Goal: Information Seeking & Learning: Understand process/instructions

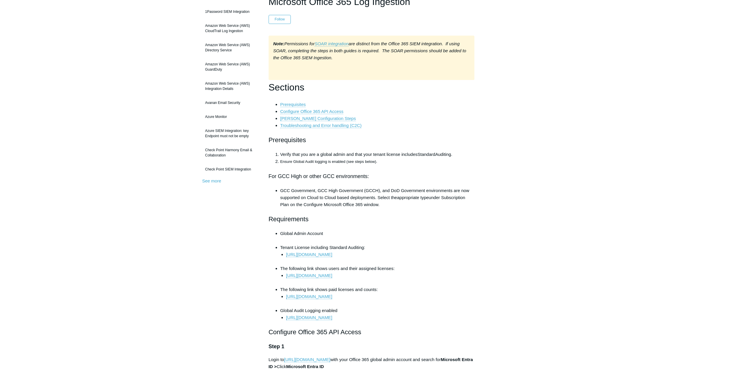
scroll to position [58, 0]
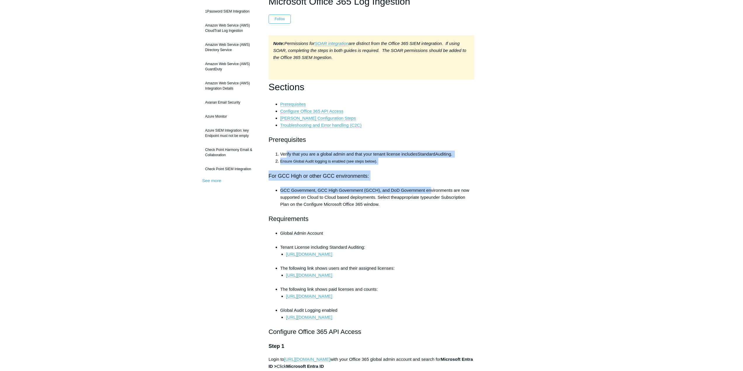
drag, startPoint x: 286, startPoint y: 154, endPoint x: 460, endPoint y: 192, distance: 178.3
click at [472, 172] on h2 "For GCC High or other GCC environments:" at bounding box center [371, 175] width 206 height 10
drag, startPoint x: 313, startPoint y: 158, endPoint x: 421, endPoint y: 178, distance: 109.5
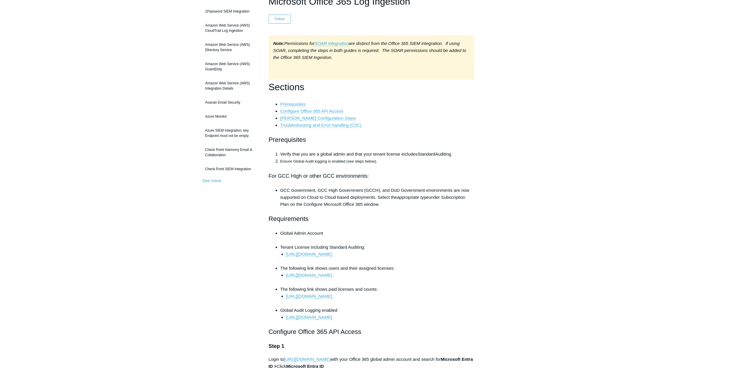
click at [308, 274] on link "https://portal.office.com/Adminportal/Home/#/users" at bounding box center [309, 275] width 46 height 5
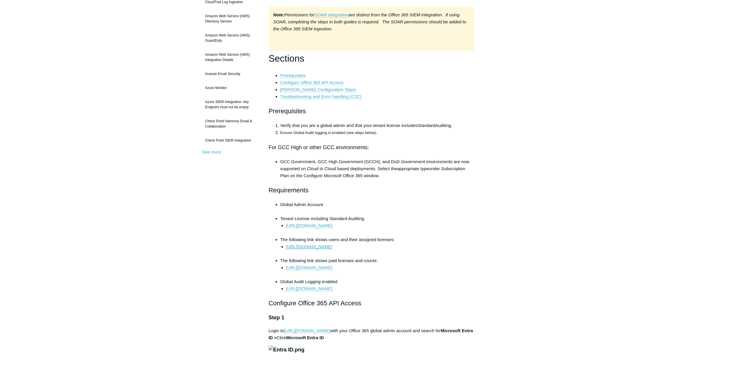
scroll to position [88, 0]
click at [332, 223] on link "https://learn.microsoft.com/en-us/purview/audit-solutions-overview" at bounding box center [309, 224] width 46 height 5
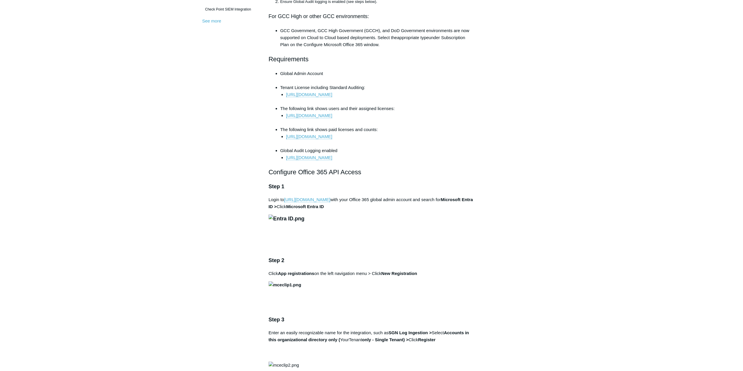
scroll to position [233, 0]
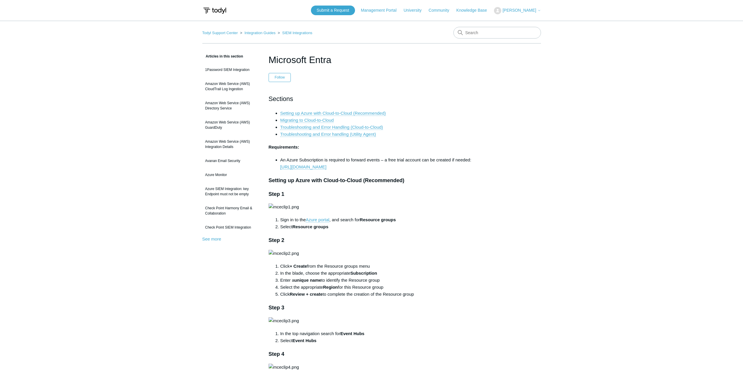
drag, startPoint x: 301, startPoint y: 163, endPoint x: 477, endPoint y: 167, distance: 176.9
click at [405, 168] on li "An Azure Subscription is required to forward events – a free trial account can …" at bounding box center [377, 163] width 194 height 14
click at [350, 157] on li "An Azure Subscription is required to forward events – a free trial account can …" at bounding box center [377, 163] width 194 height 14
click at [397, 160] on li "An Azure Subscription is required to forward events – a free trial account can …" at bounding box center [377, 163] width 194 height 14
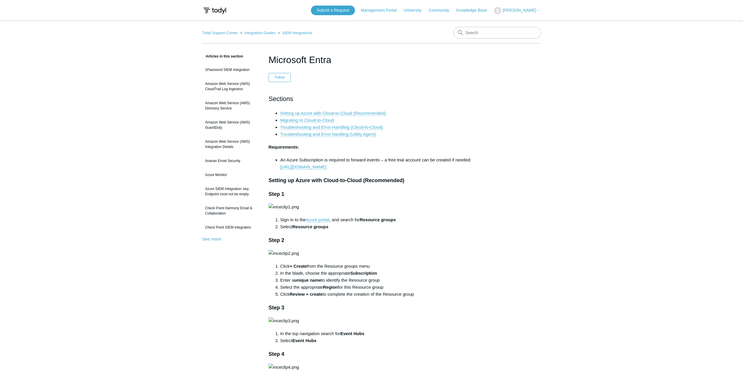
drag, startPoint x: 381, startPoint y: 158, endPoint x: 515, endPoint y: 167, distance: 134.5
click at [463, 170] on li "An Azure Subscription is required to forward events – a free trial account can …" at bounding box center [377, 163] width 194 height 14
click at [370, 160] on li "An Azure Subscription is required to forward events – a free trial account can …" at bounding box center [377, 163] width 194 height 14
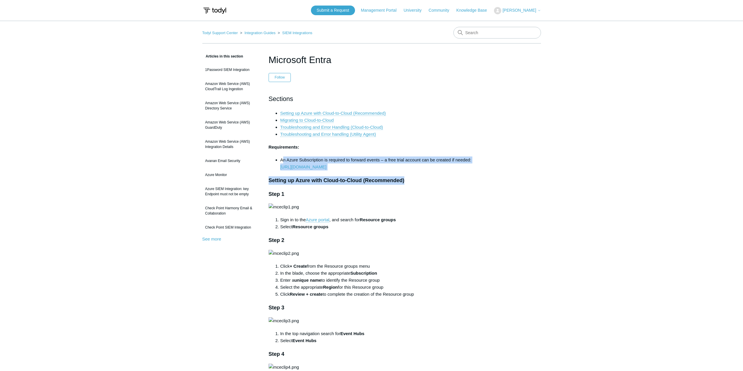
drag, startPoint x: 282, startPoint y: 160, endPoint x: 427, endPoint y: 172, distance: 145.5
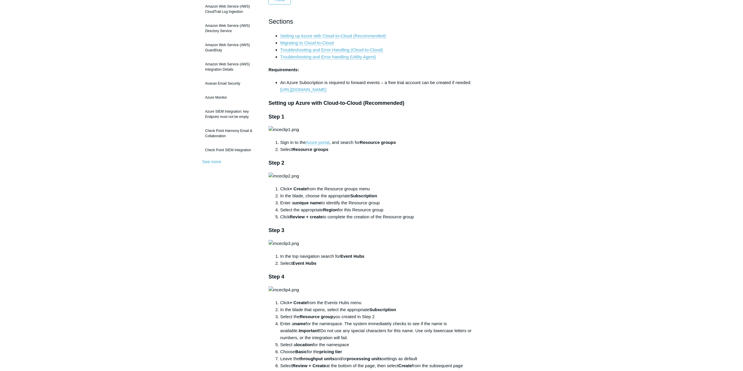
scroll to position [88, 0]
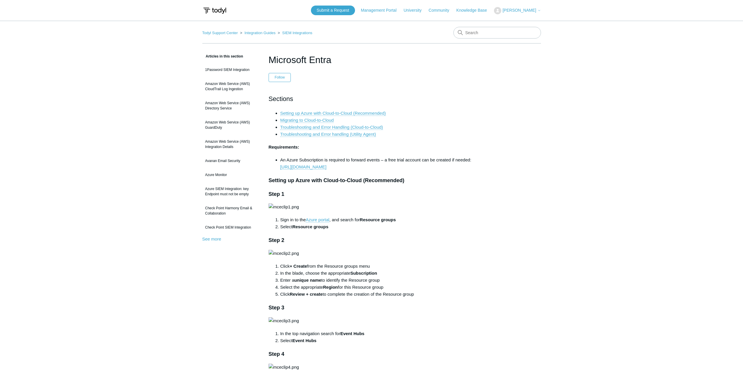
scroll to position [88, 0]
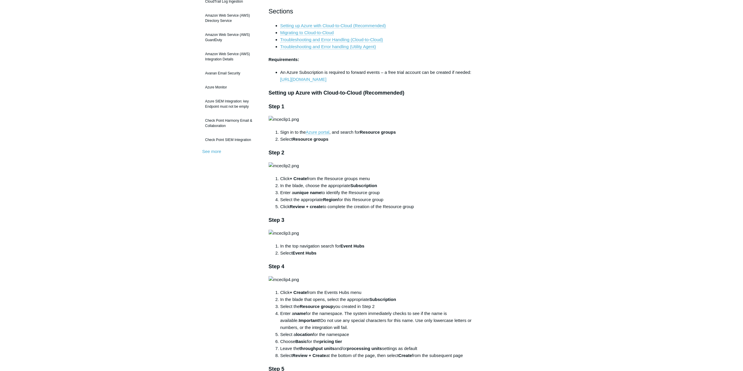
click at [305, 79] on link "[URL][DOMAIN_NAME]" at bounding box center [303, 79] width 46 height 5
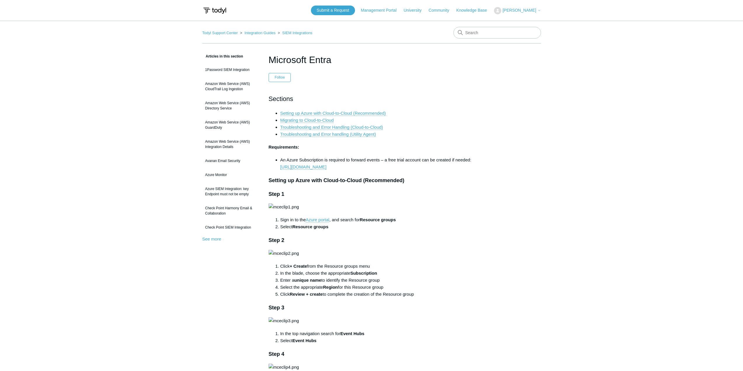
drag, startPoint x: 267, startPoint y: 145, endPoint x: 387, endPoint y: 165, distance: 121.3
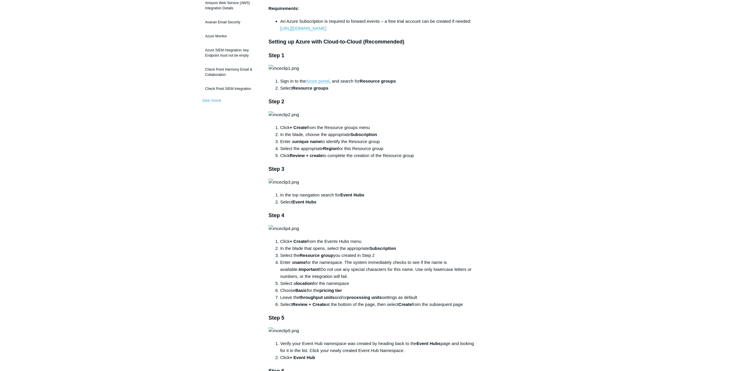
scroll to position [146, 0]
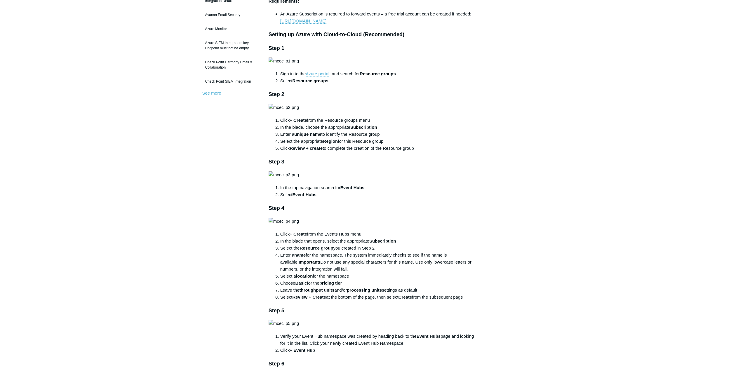
copy div "Requirements: An Azure Subscription is required to forward events – a free tria…"
